Goal: Task Accomplishment & Management: Complete application form

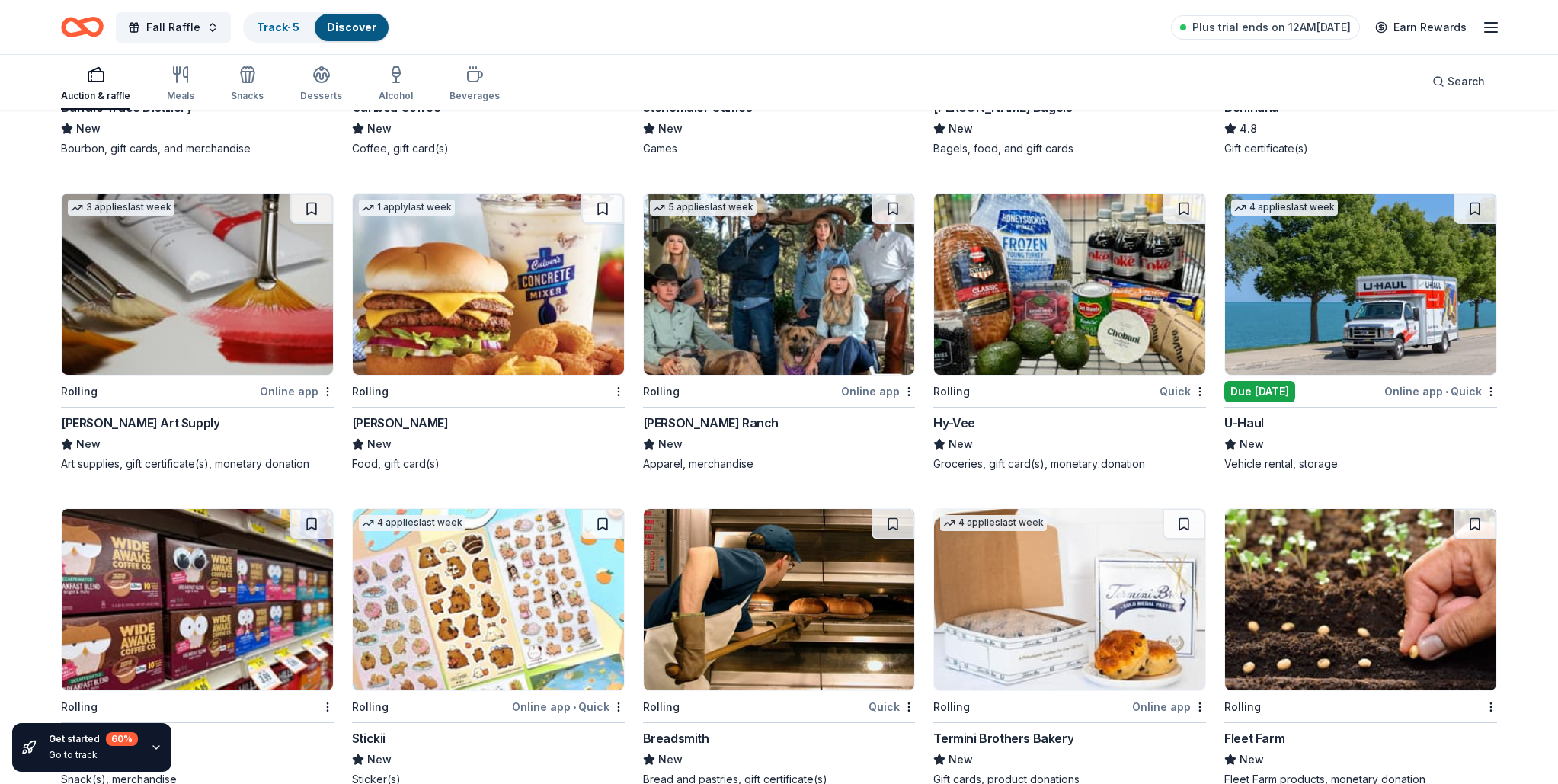
scroll to position [2714, 0]
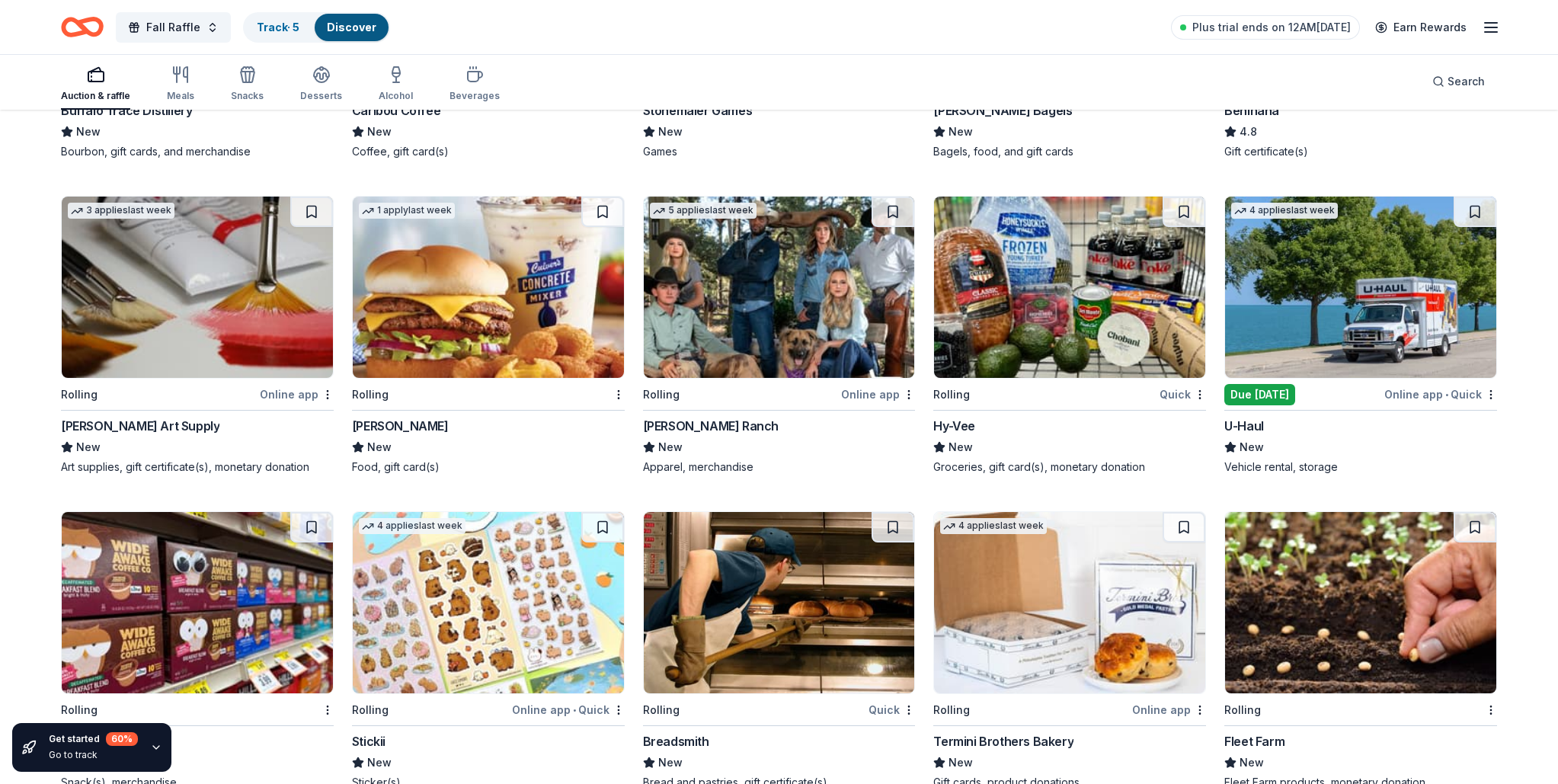
click at [504, 289] on img at bounding box center [489, 287] width 271 height 181
click at [1093, 269] on img at bounding box center [1069, 287] width 271 height 181
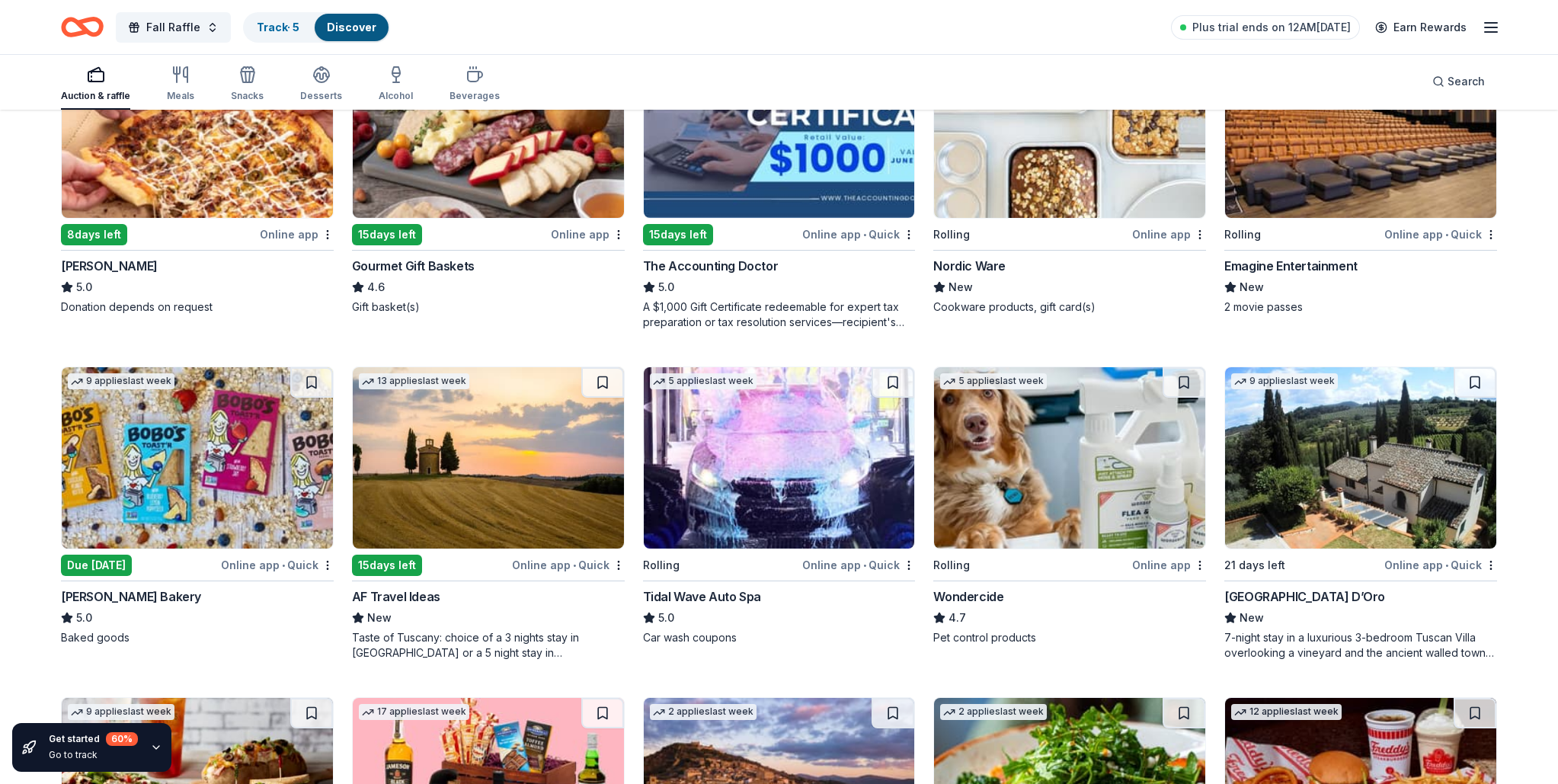
scroll to position [575, 0]
click at [887, 430] on img at bounding box center [779, 458] width 271 height 181
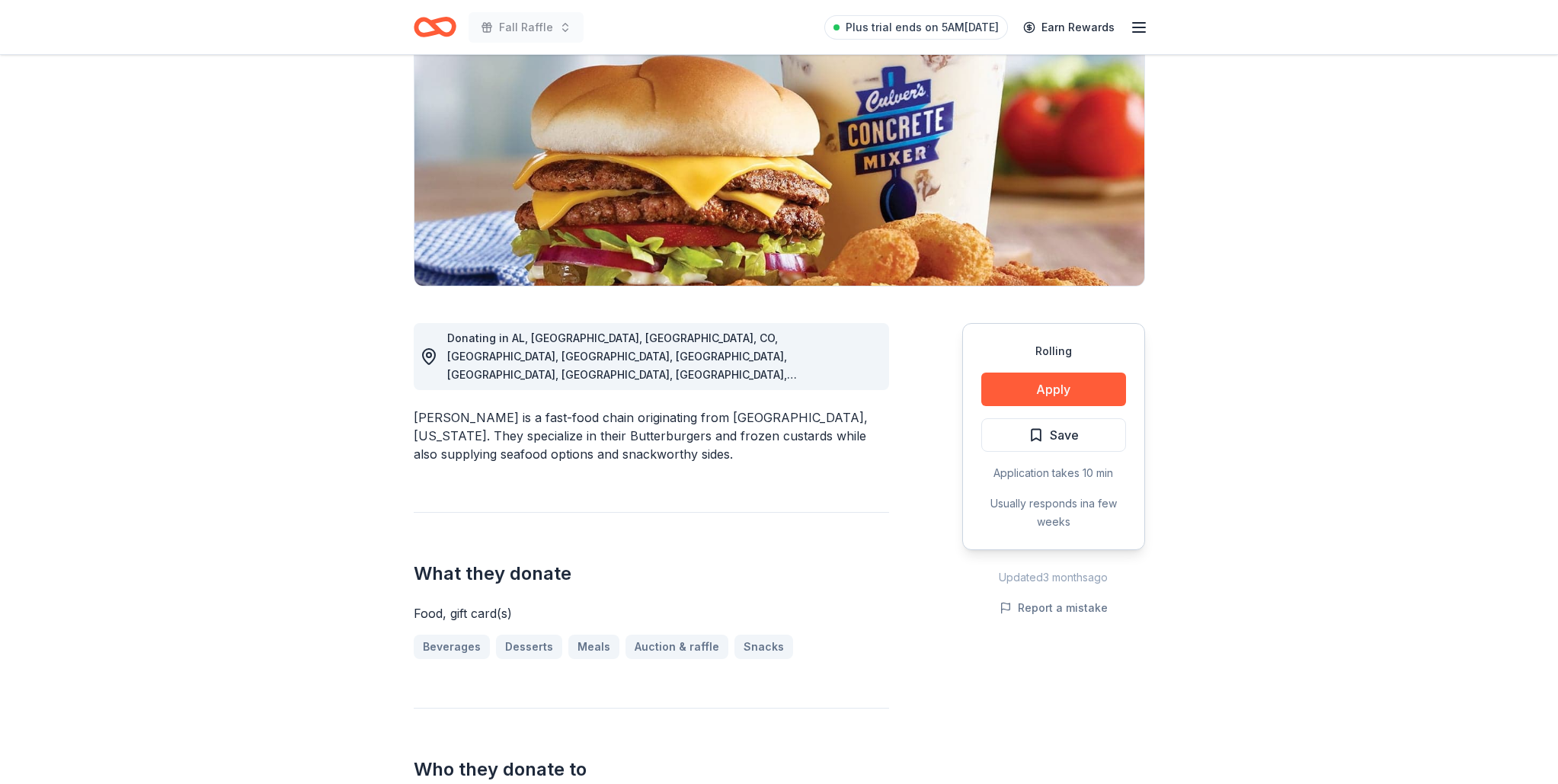
scroll to position [181, 0]
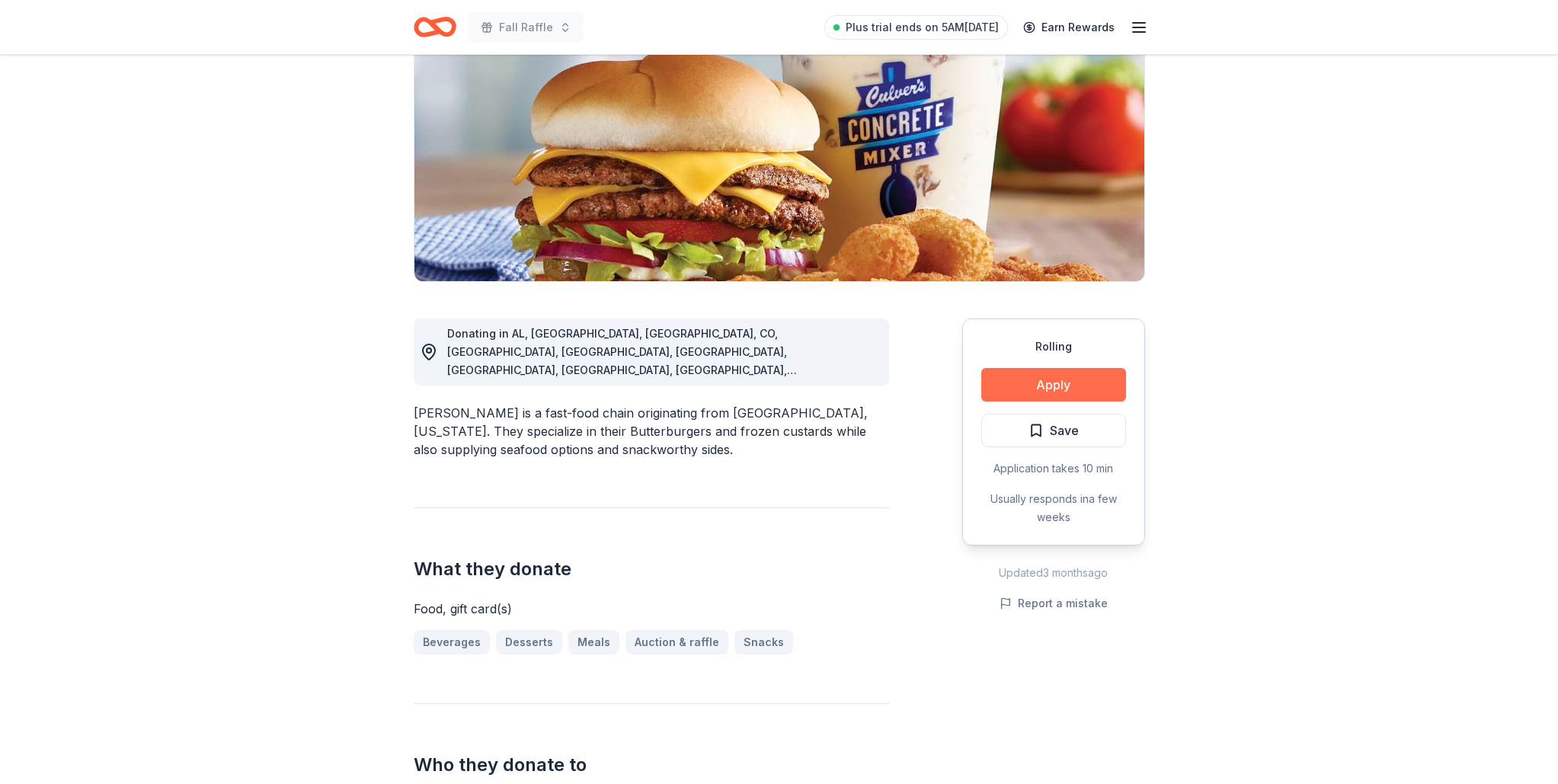
click at [1061, 378] on button "Apply" at bounding box center [1053, 384] width 145 height 33
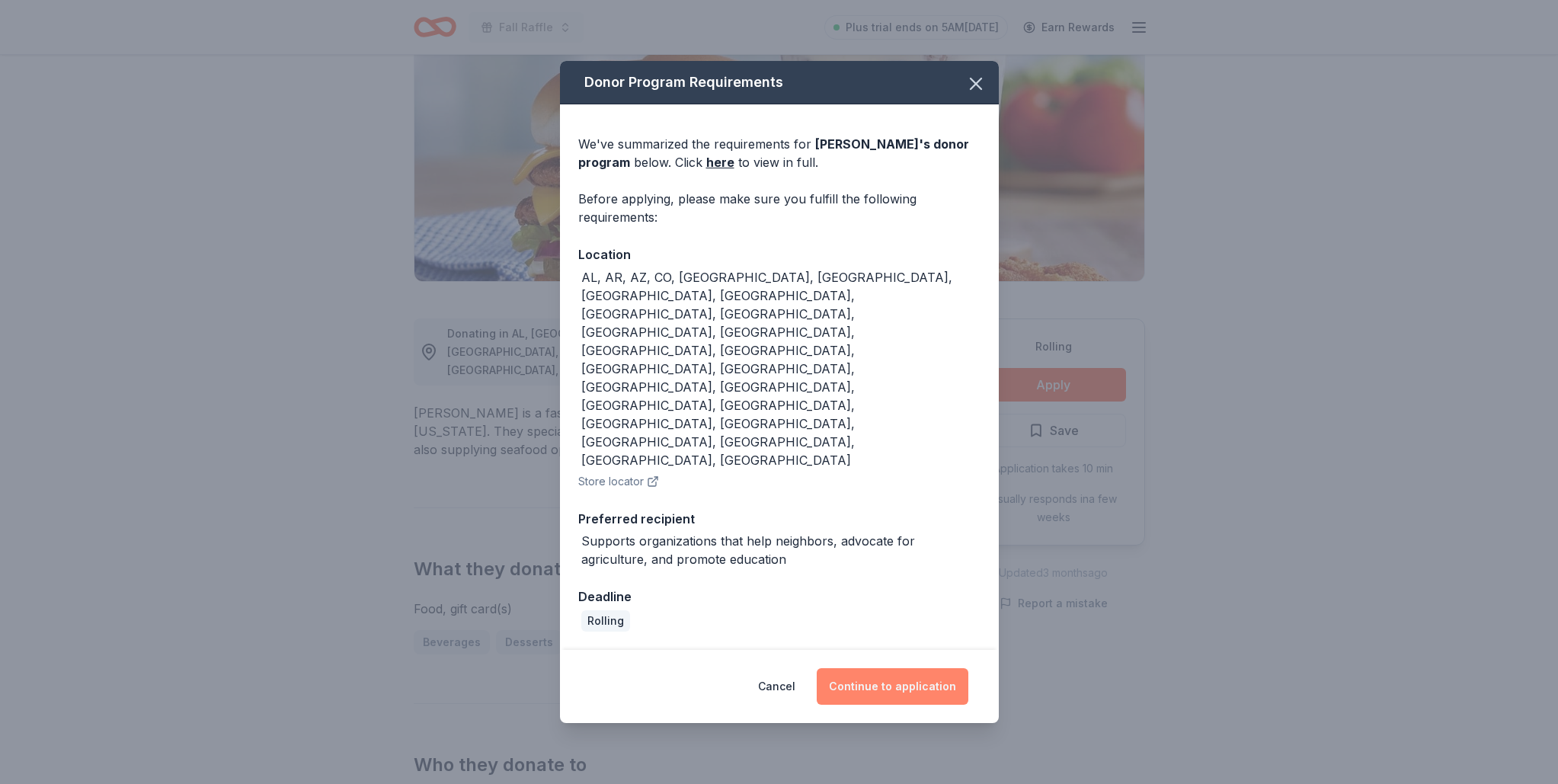
click at [907, 668] on button "Continue to application" at bounding box center [892, 686] width 151 height 36
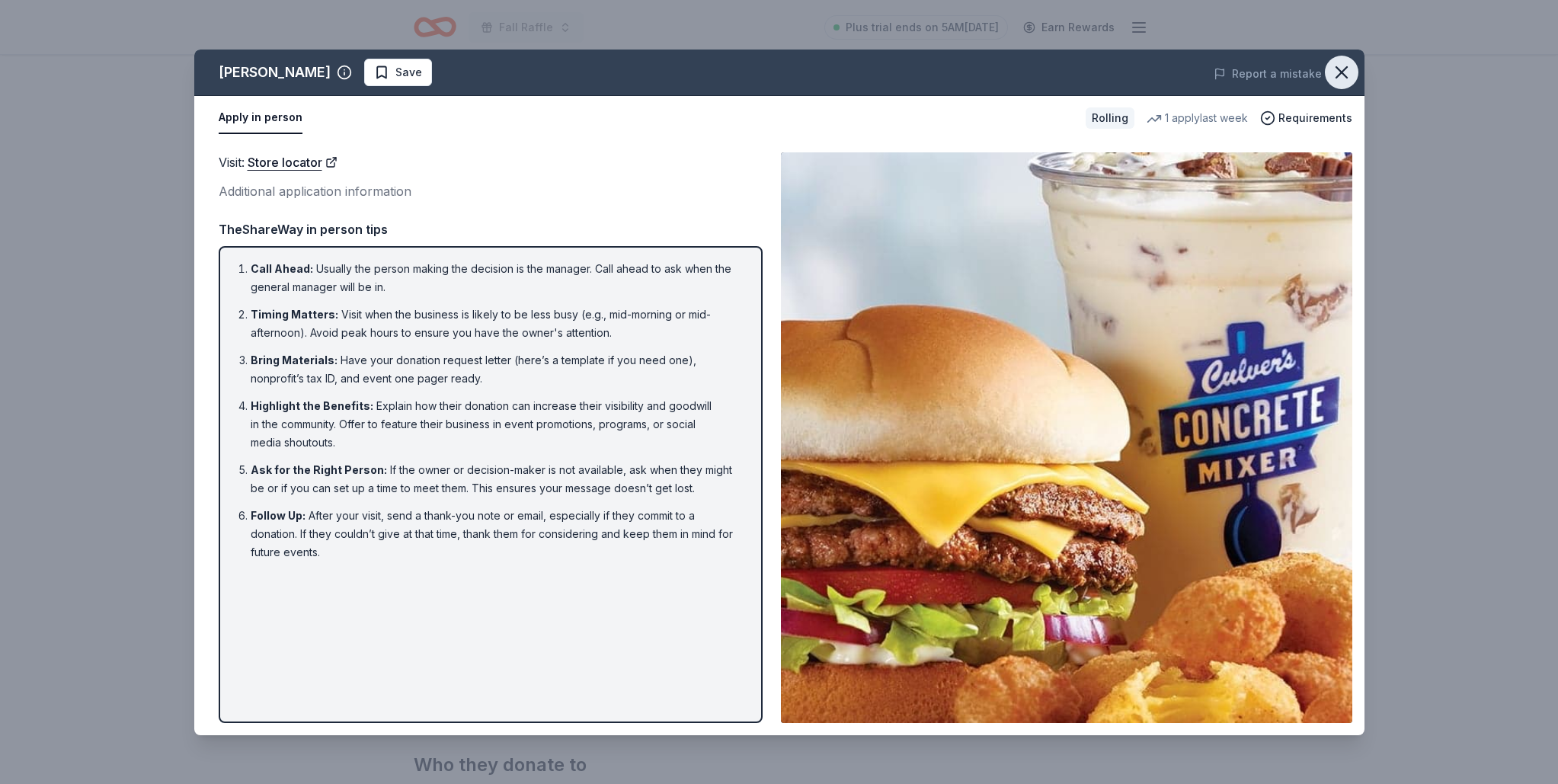
click at [1333, 74] on icon "button" at bounding box center [1342, 73] width 22 height 22
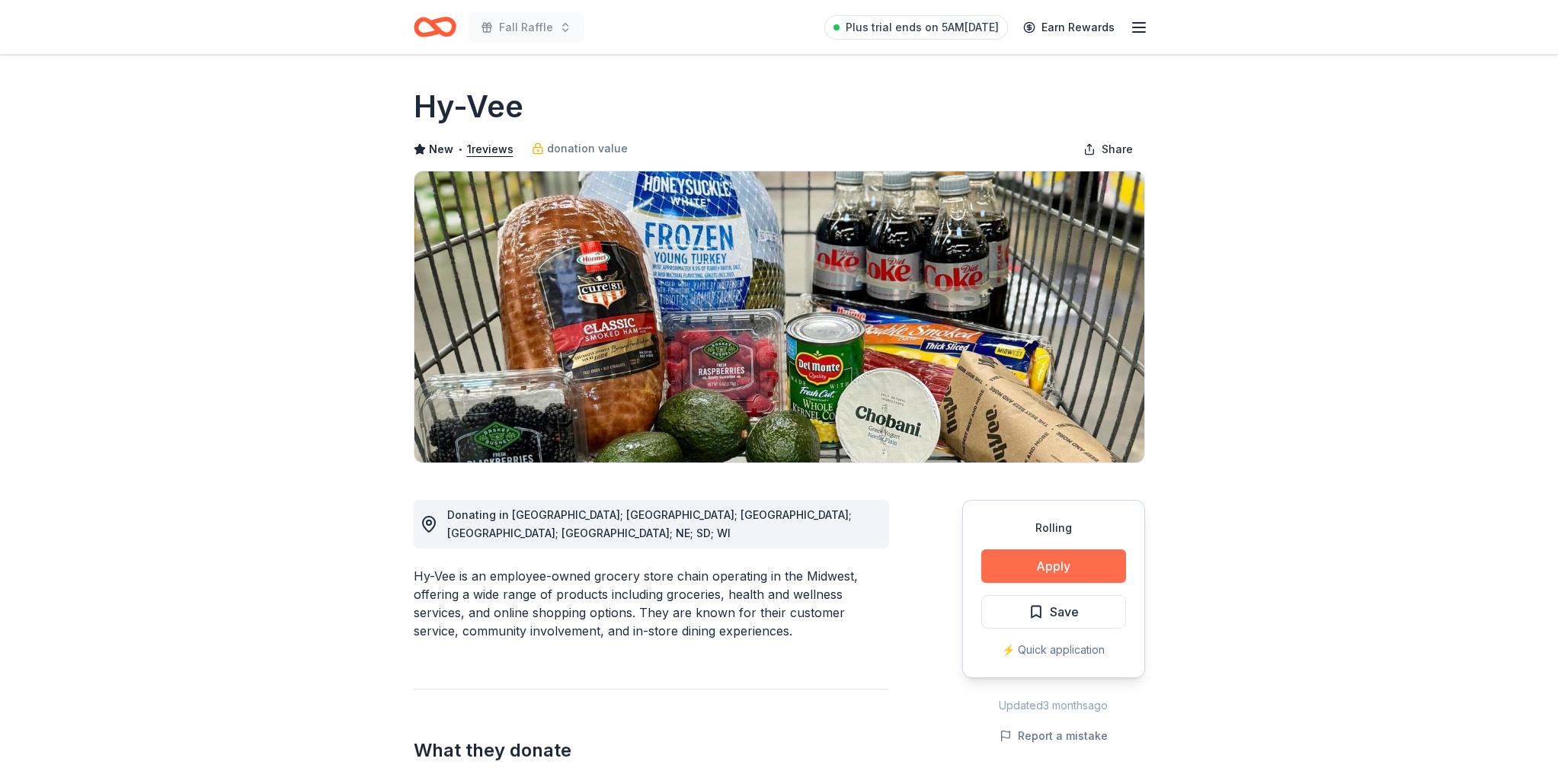
click at [1012, 557] on button "Apply" at bounding box center [1053, 565] width 145 height 33
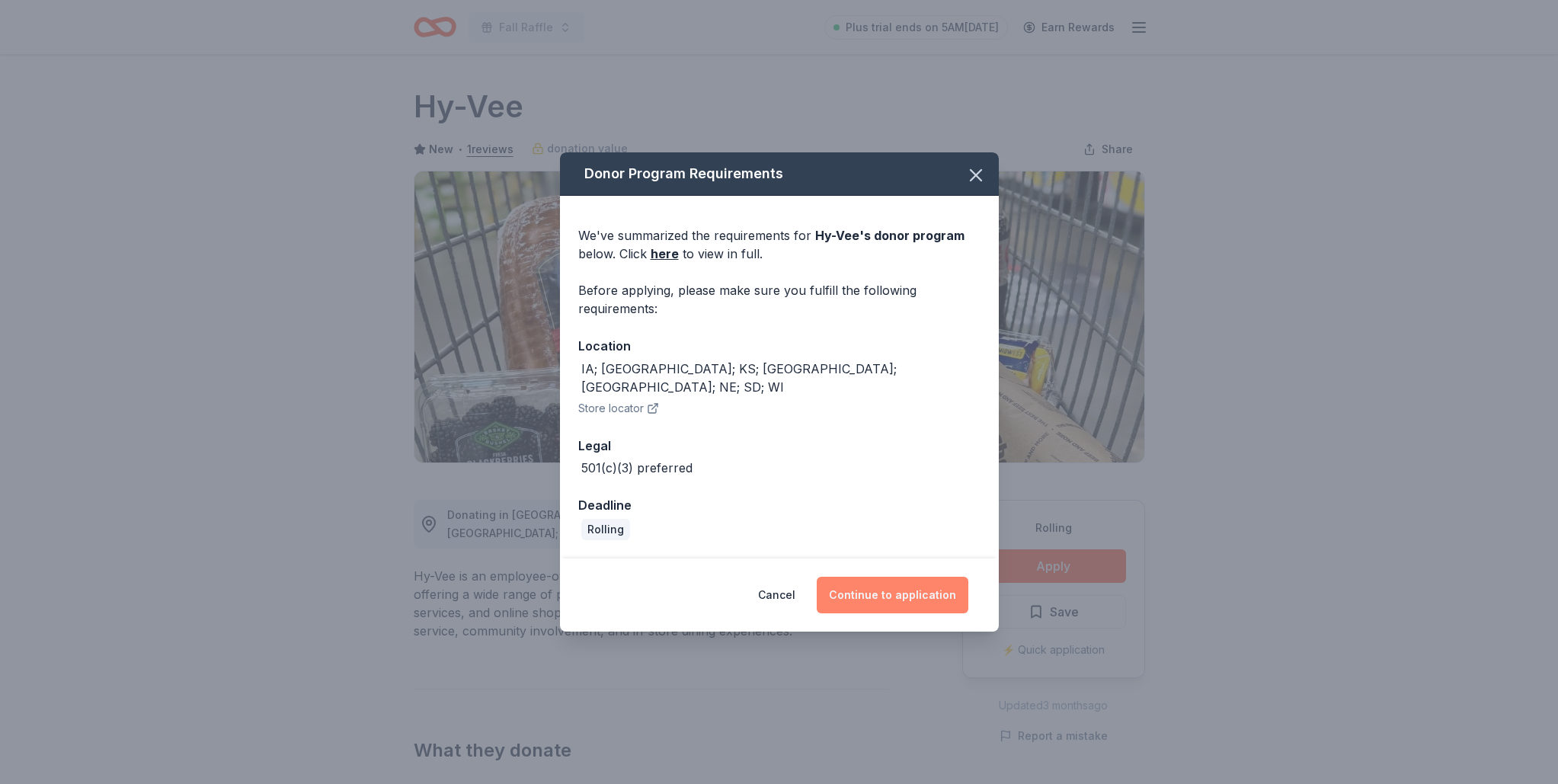
click at [935, 581] on button "Continue to application" at bounding box center [892, 595] width 151 height 36
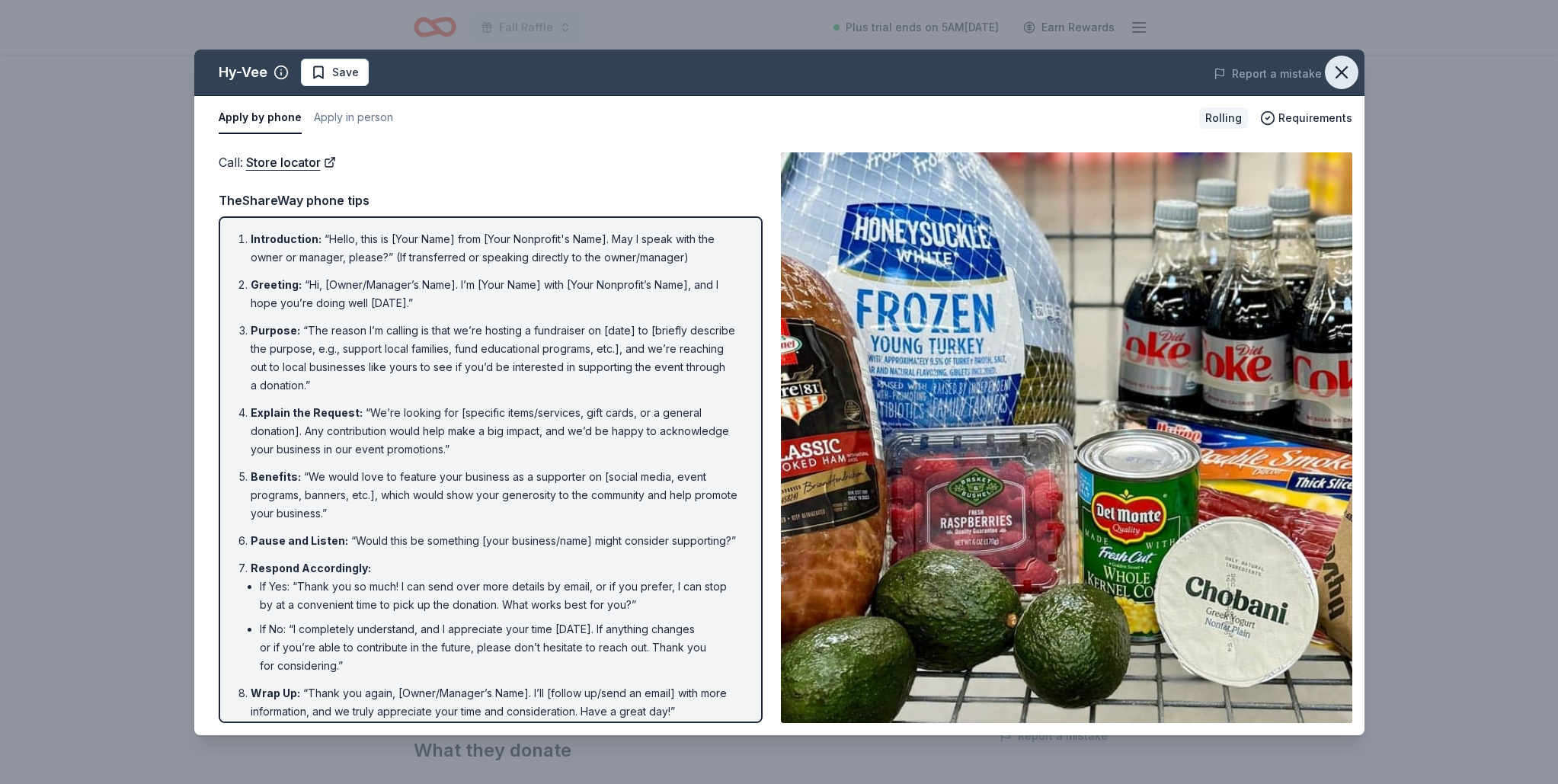
click at [1344, 67] on icon "button" at bounding box center [1342, 73] width 22 height 22
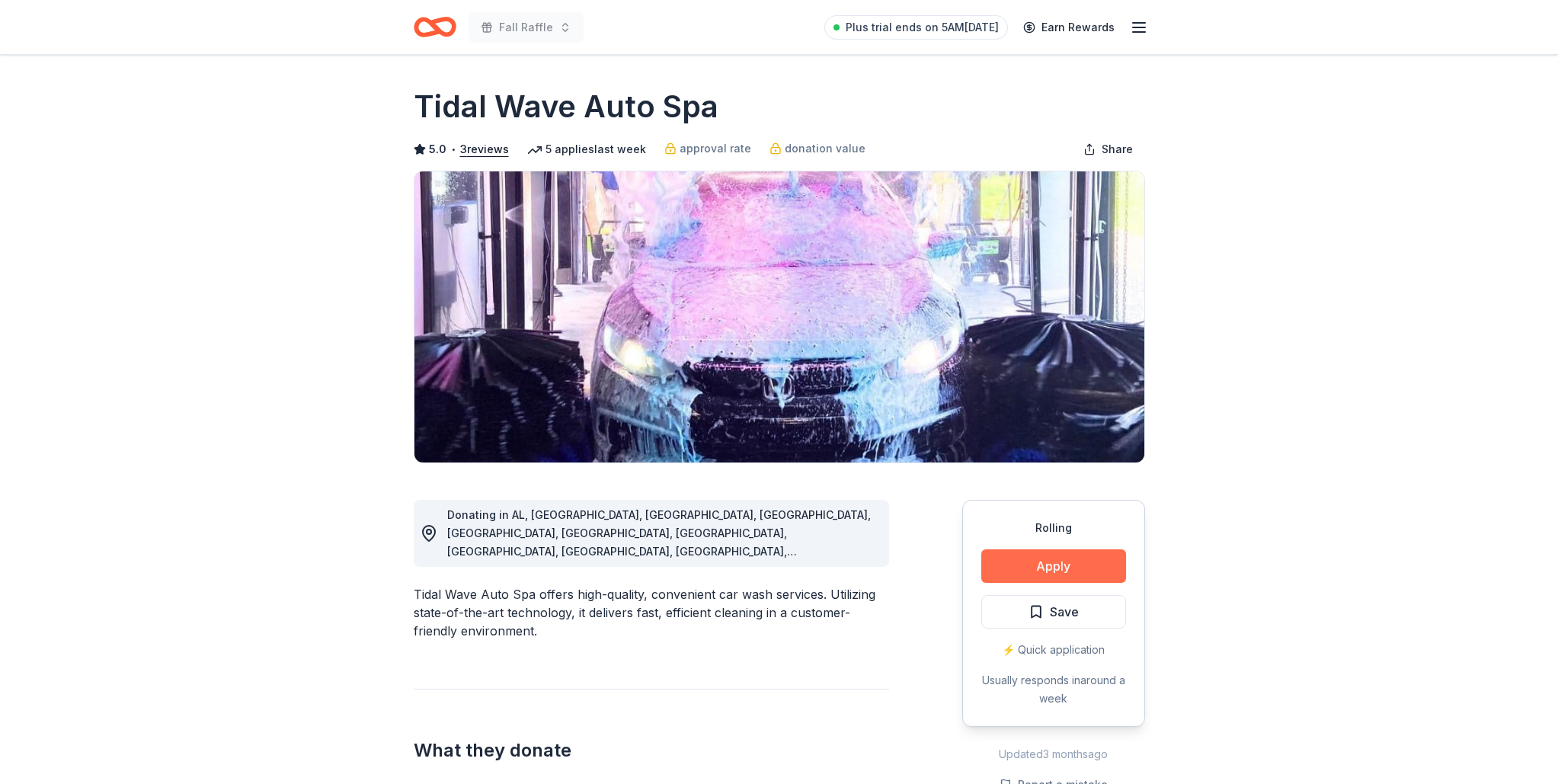
click at [1039, 567] on button "Apply" at bounding box center [1053, 565] width 145 height 33
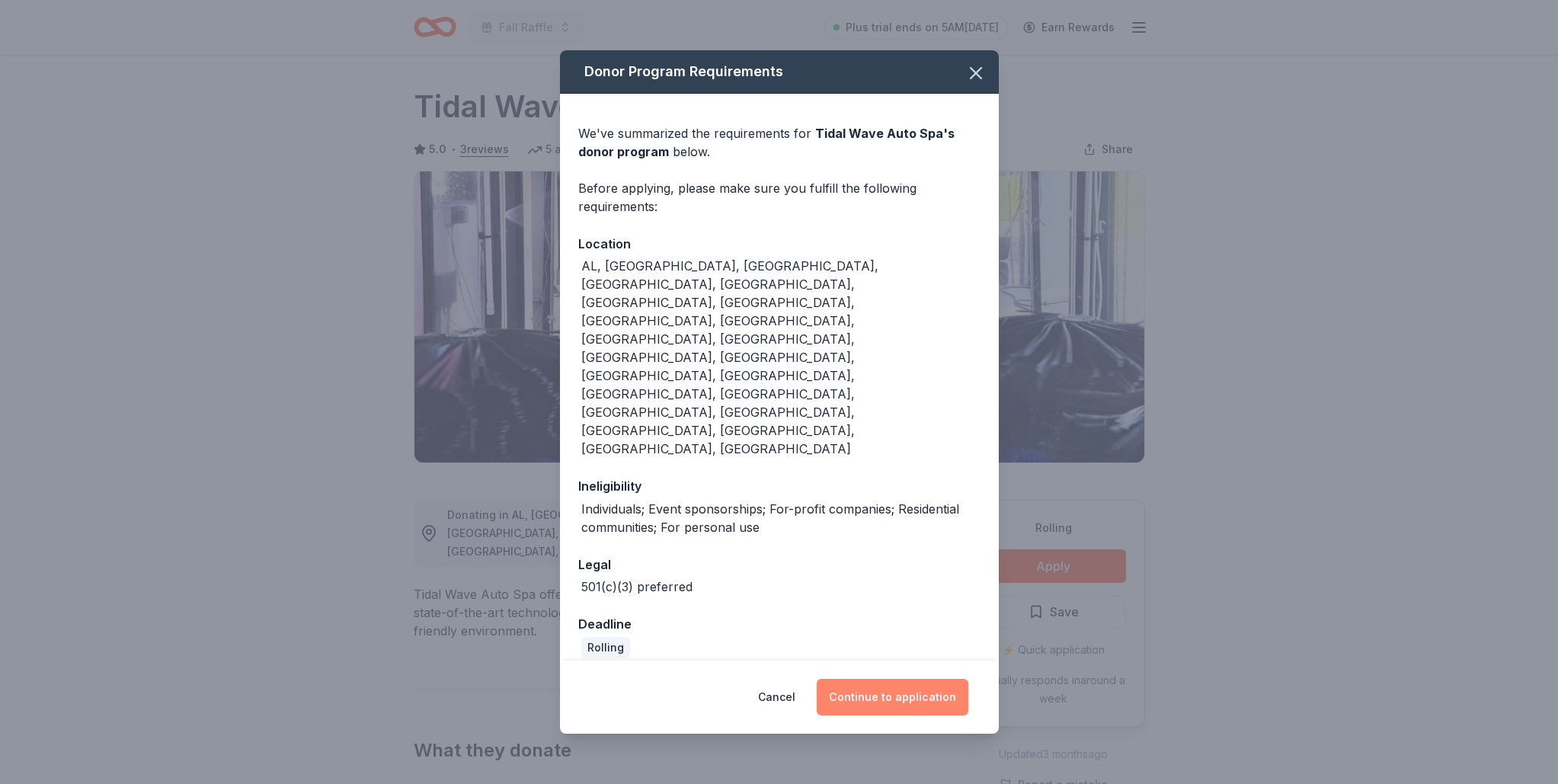
click at [876, 679] on button "Continue to application" at bounding box center [892, 696] width 151 height 36
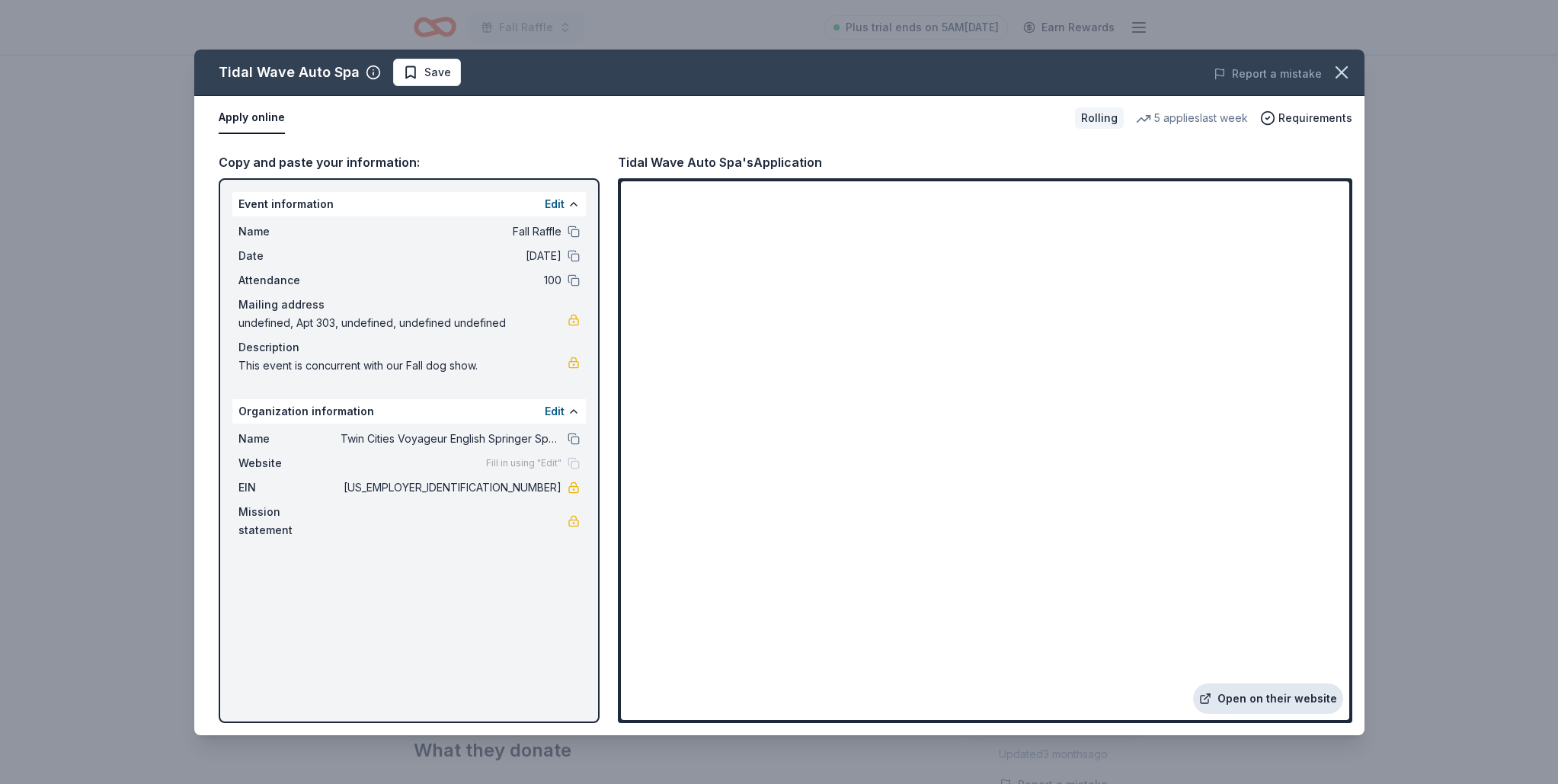
click at [1221, 691] on link "Open on their website" at bounding box center [1268, 698] width 150 height 30
